Goal: Information Seeking & Learning: Learn about a topic

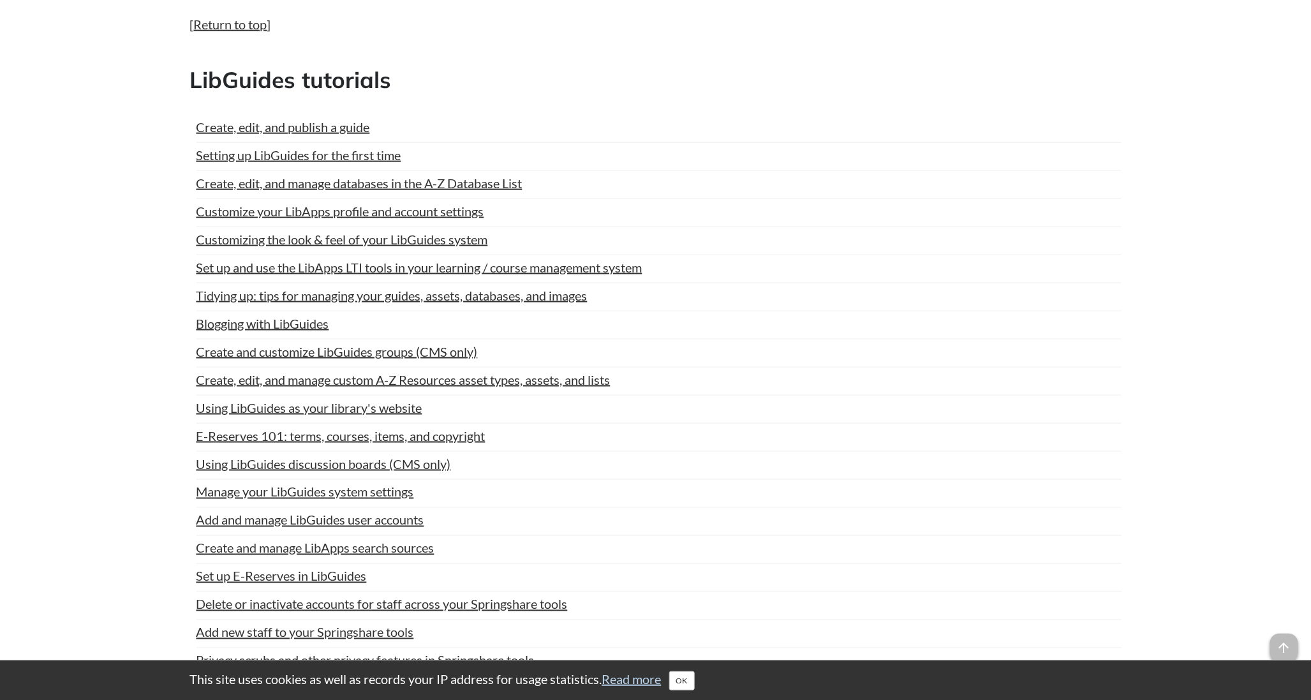
scroll to position [709, 0]
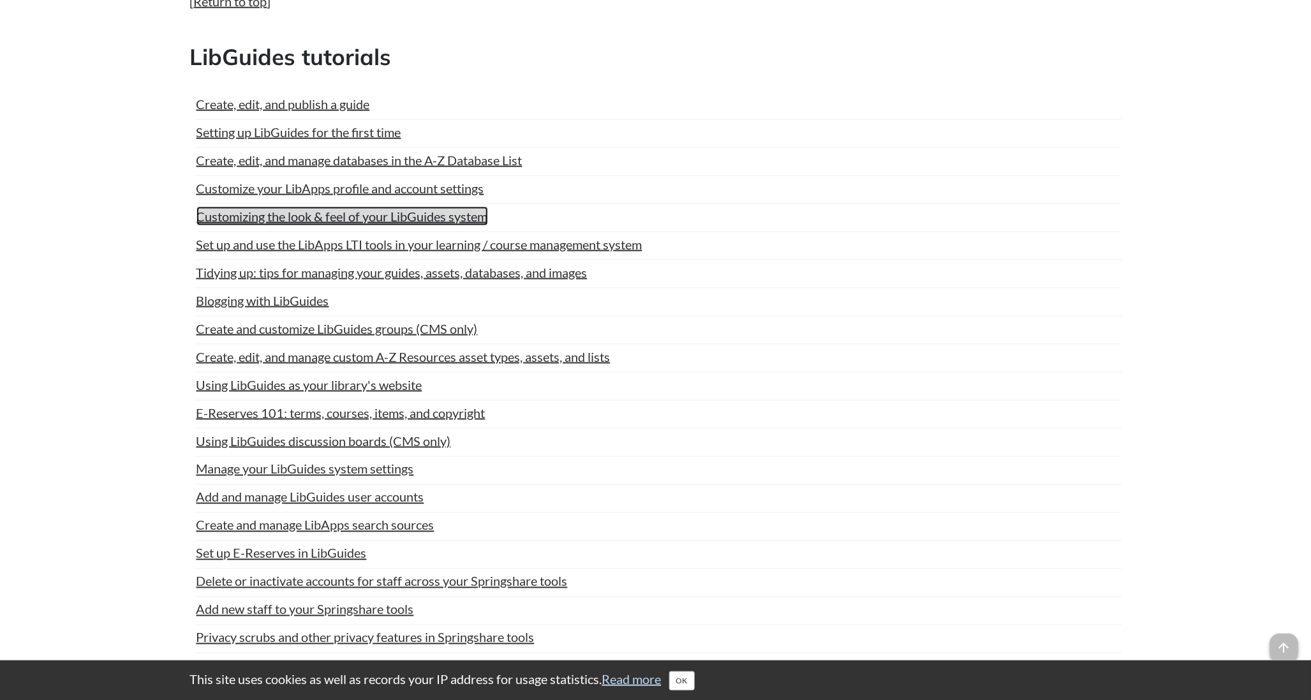
click at [226, 226] on link "Customizing the look & feel of your LibGuides system" at bounding box center [343, 216] width 292 height 19
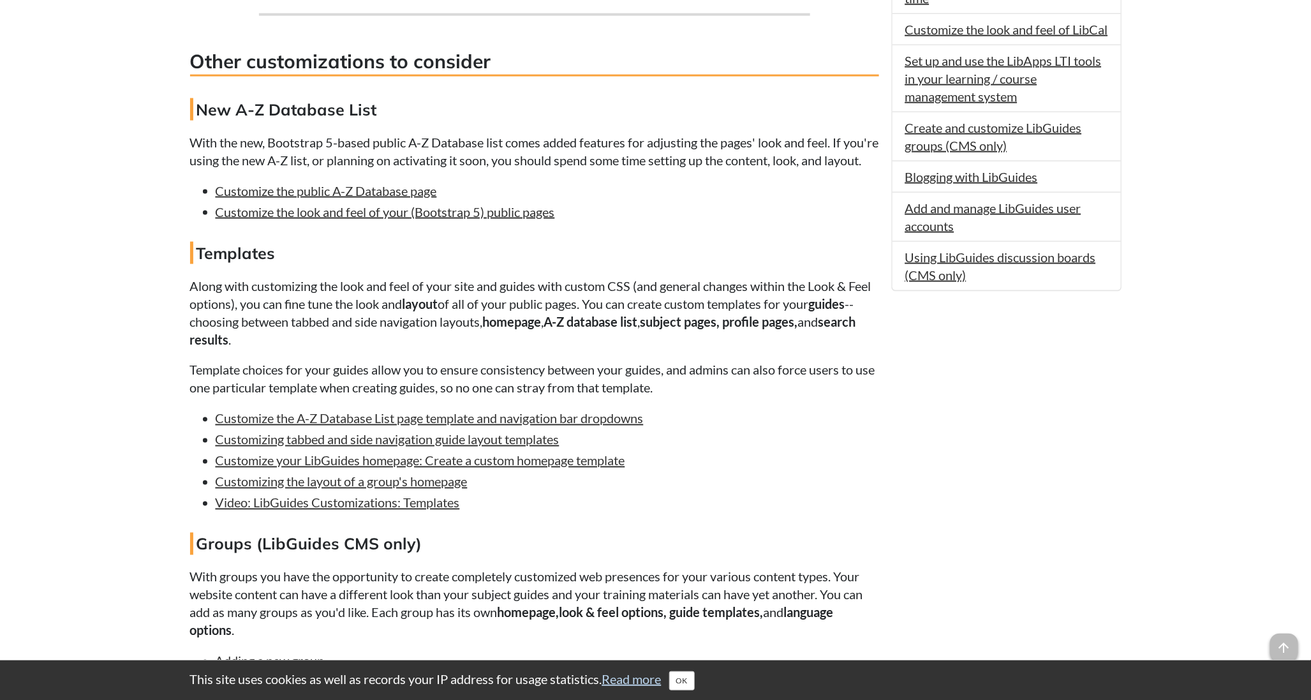
scroll to position [840, 0]
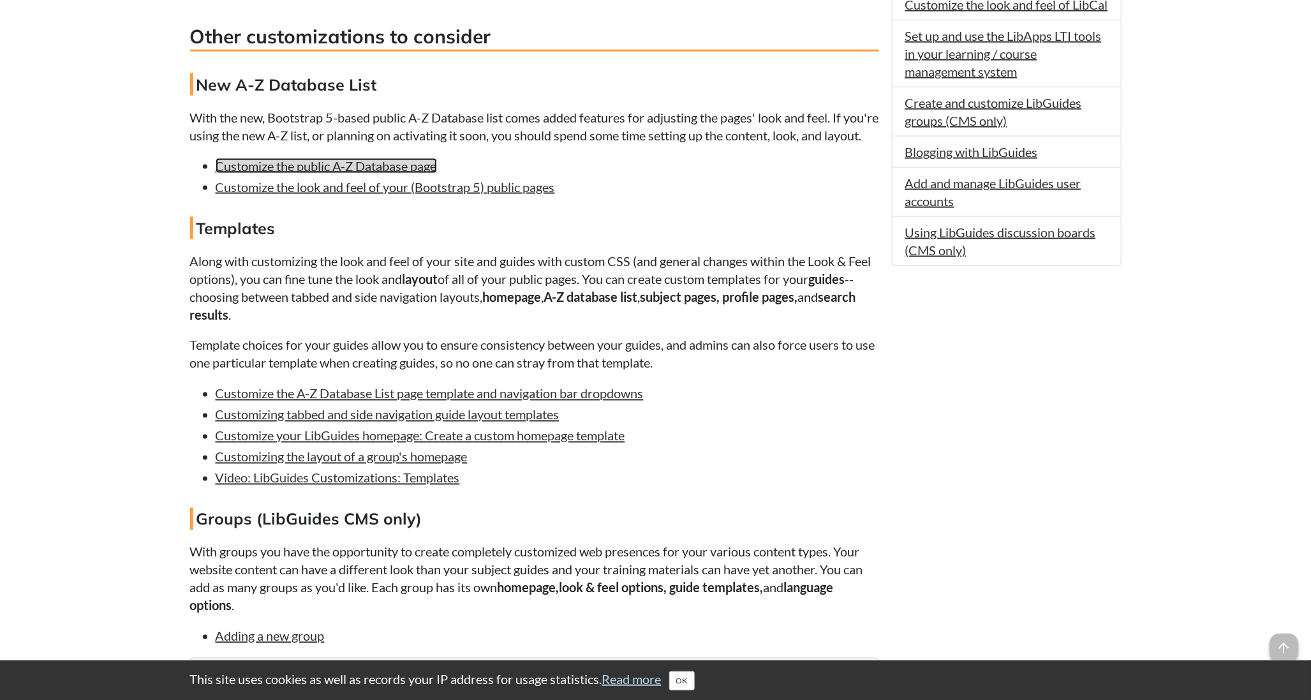
click at [419, 174] on link "Customize the public A-Z Database page" at bounding box center [326, 165] width 221 height 15
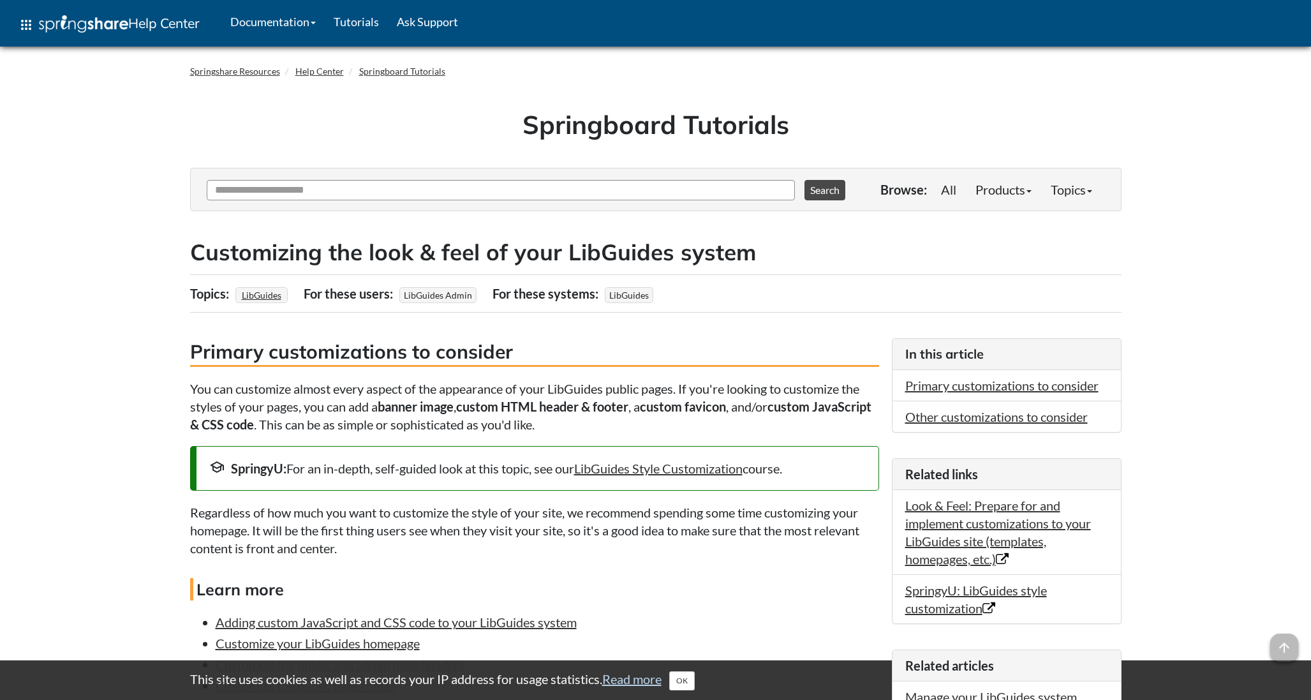
scroll to position [840, 0]
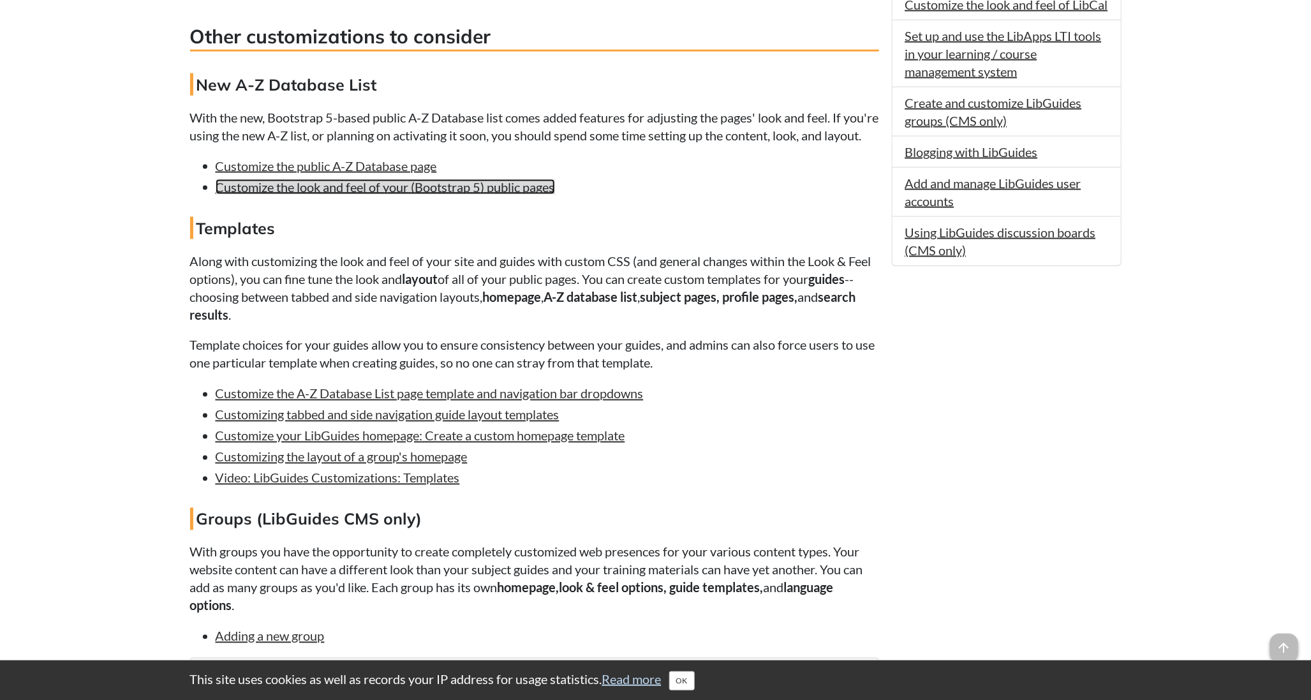
click at [269, 195] on link "Customize the look and feel of your (Bootstrap 5) public pages" at bounding box center [385, 186] width 339 height 15
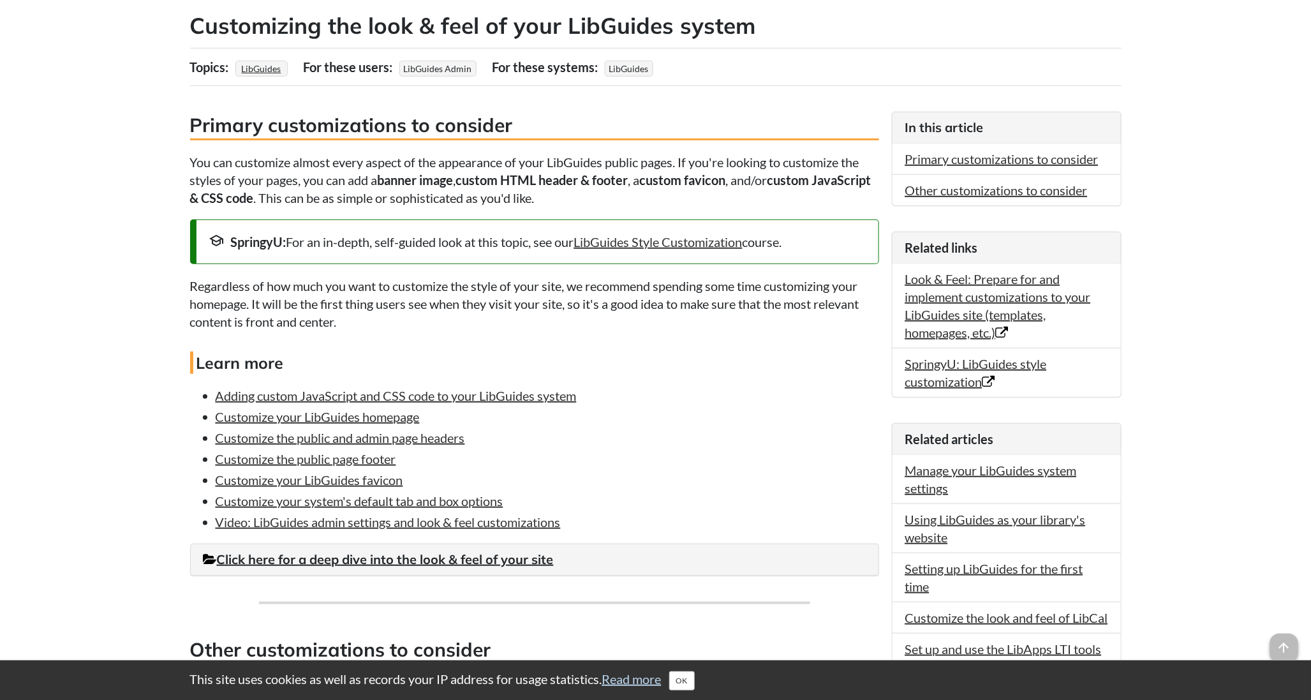
scroll to position [202, 0]
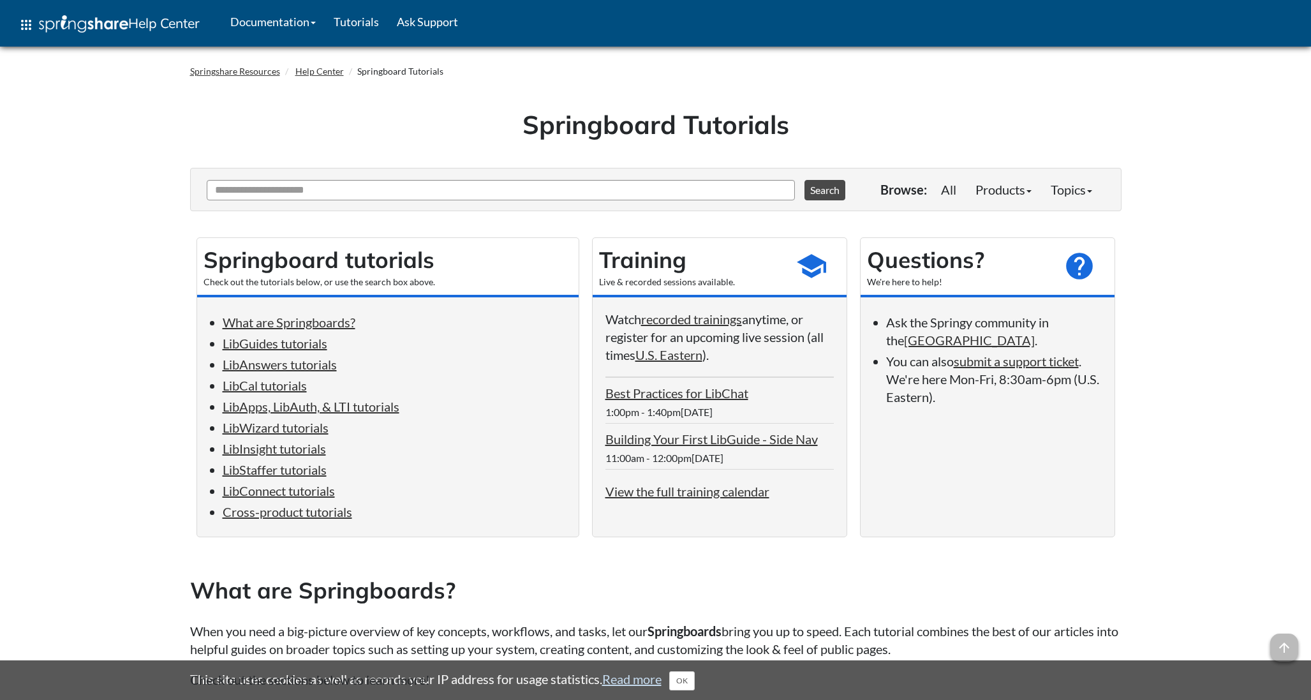
scroll to position [708, 0]
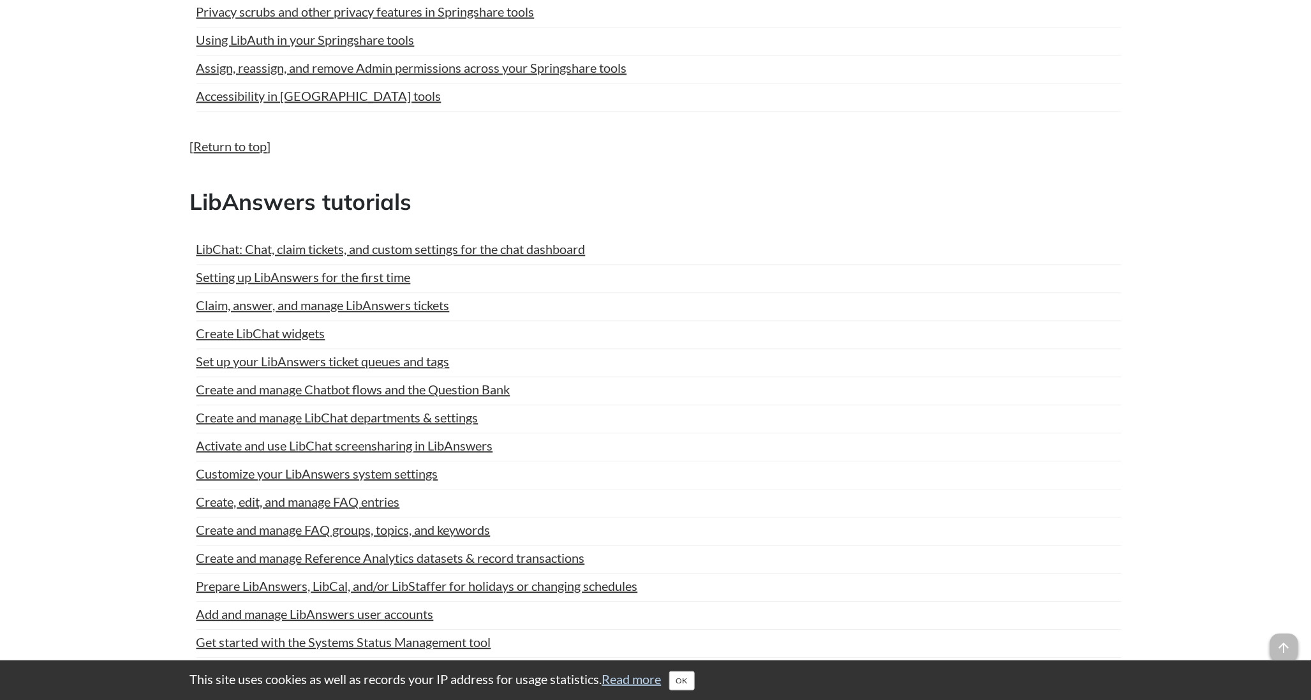
scroll to position [1417, 0]
